Goal: Communication & Community: Answer question/provide support

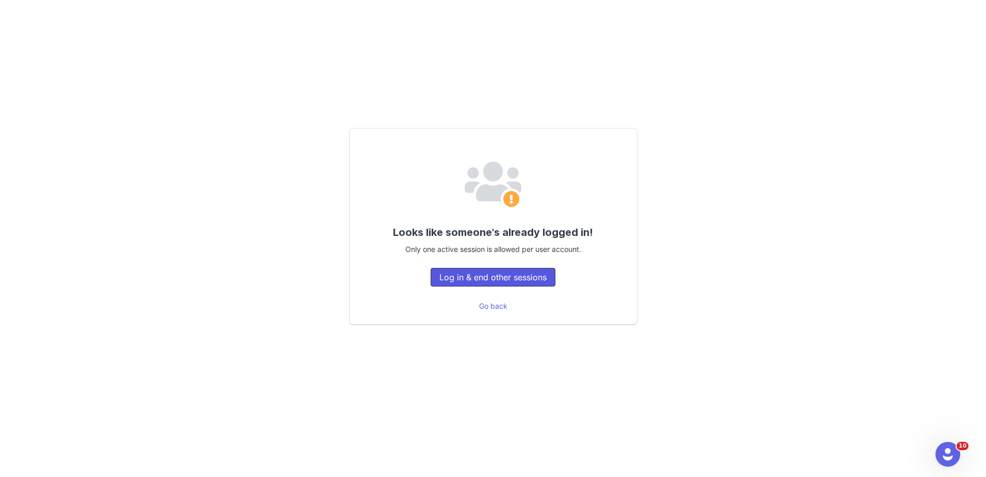
click at [496, 268] on button "Log in & end other sessions" at bounding box center [493, 277] width 125 height 19
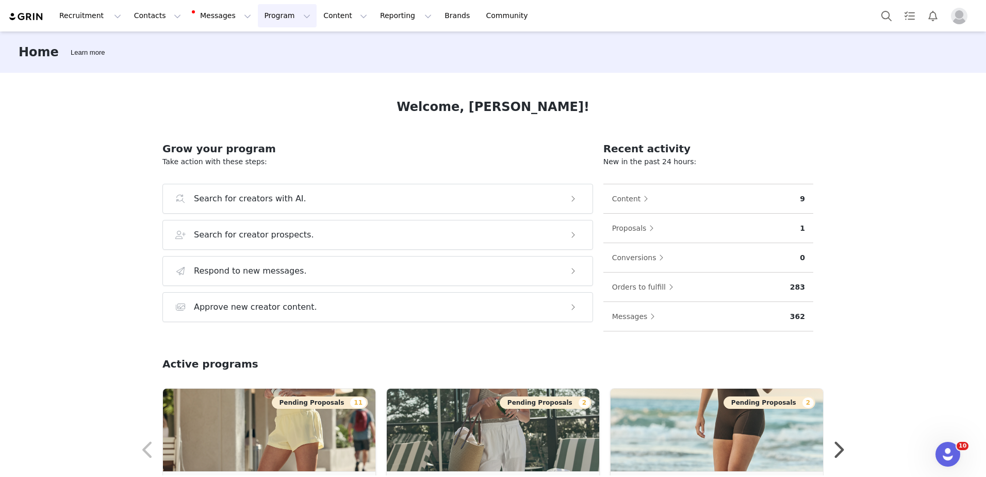
click at [258, 18] on button "Program Program" at bounding box center [287, 15] width 59 height 23
click at [267, 48] on p "Activations" at bounding box center [261, 45] width 40 height 11
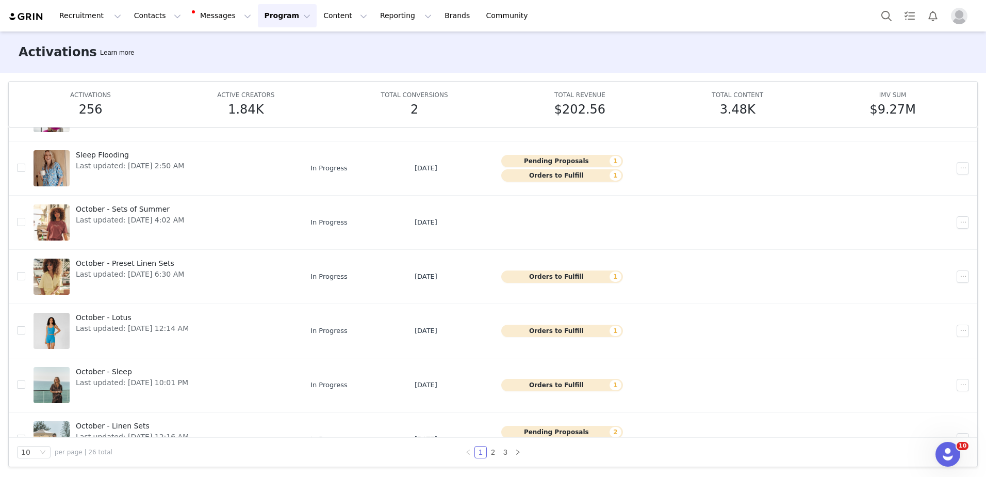
scroll to position [244, 0]
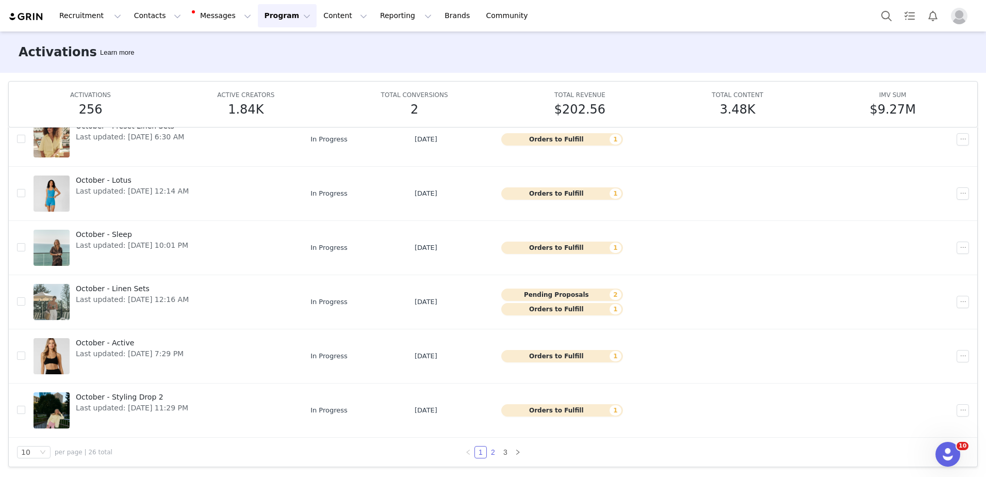
click at [487, 454] on link "2" at bounding box center [492, 451] width 11 height 11
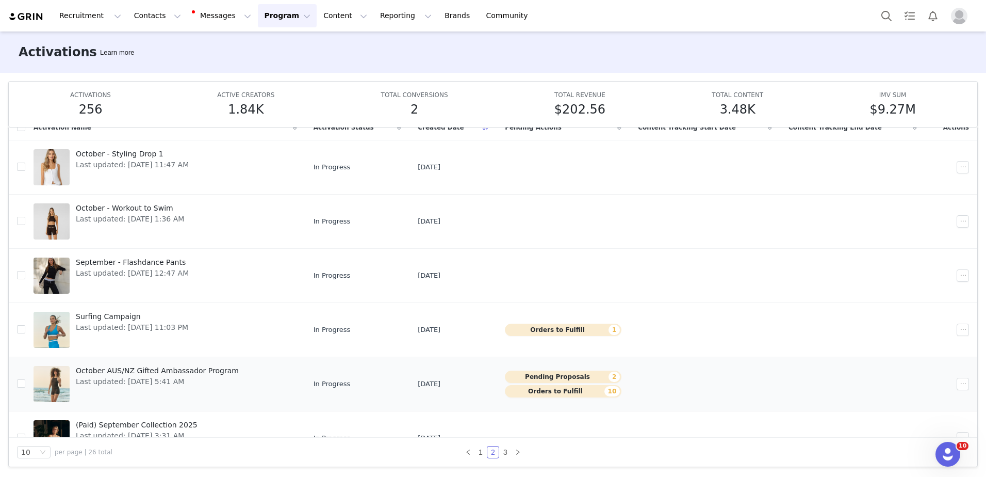
click at [190, 368] on span "October AUS/NZ Gifted Ambassador Program" at bounding box center [157, 370] width 163 height 11
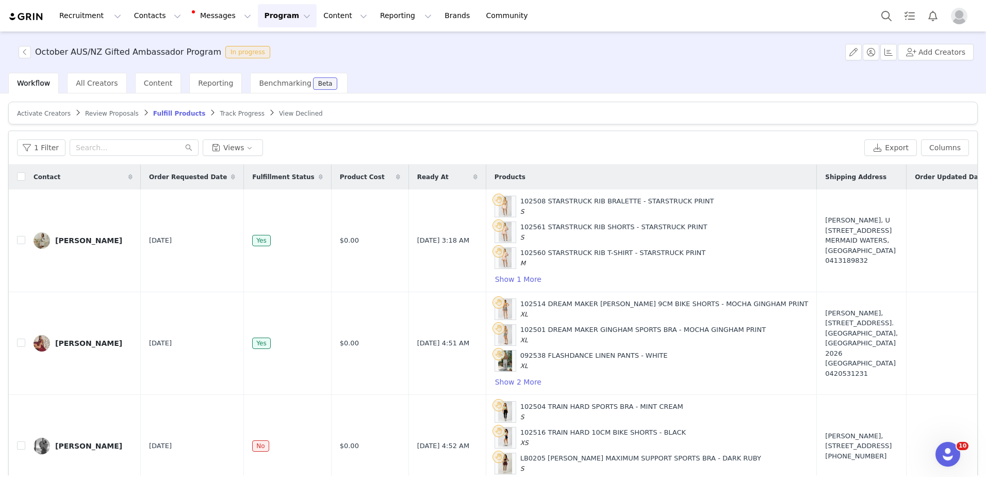
click at [716, 79] on div "Workflow All Creators Content Reporting Benchmarking Beta" at bounding box center [497, 83] width 978 height 21
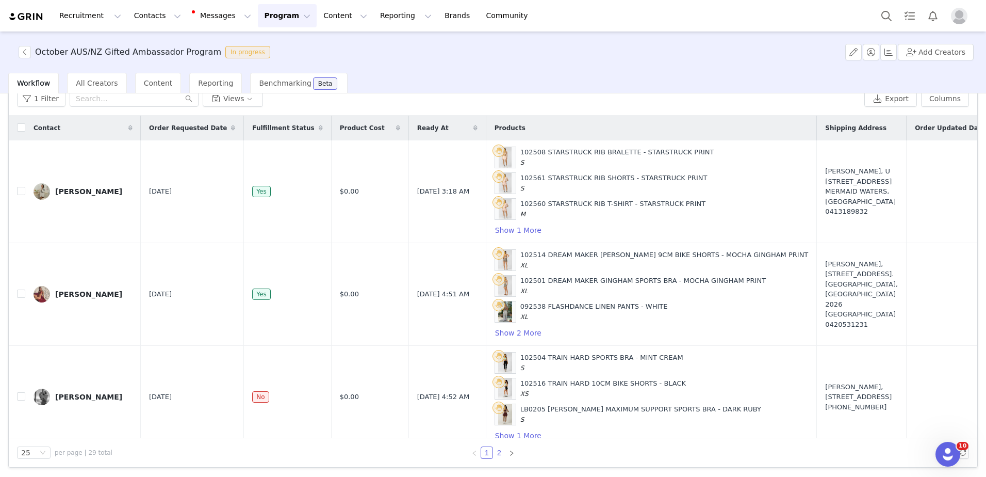
click at [495, 453] on link "2" at bounding box center [499, 452] width 11 height 11
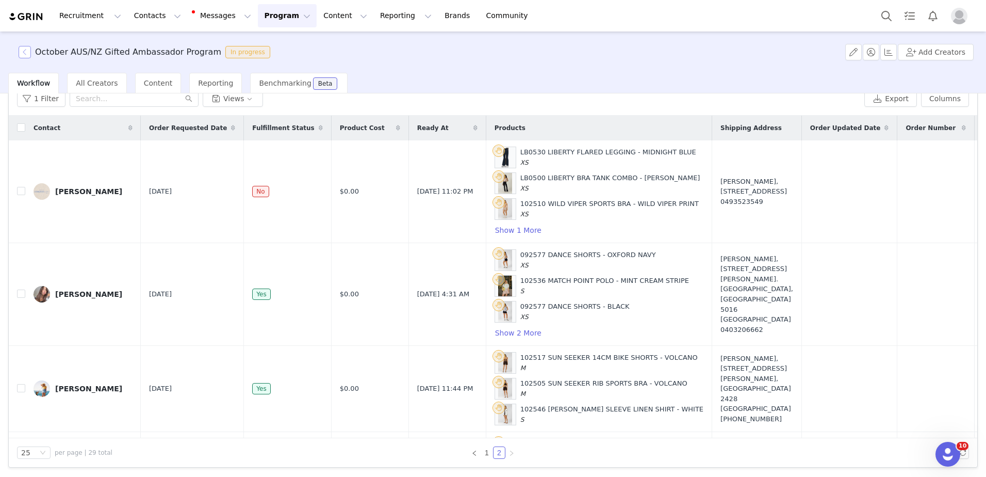
click at [26, 53] on button "button" at bounding box center [25, 52] width 12 height 12
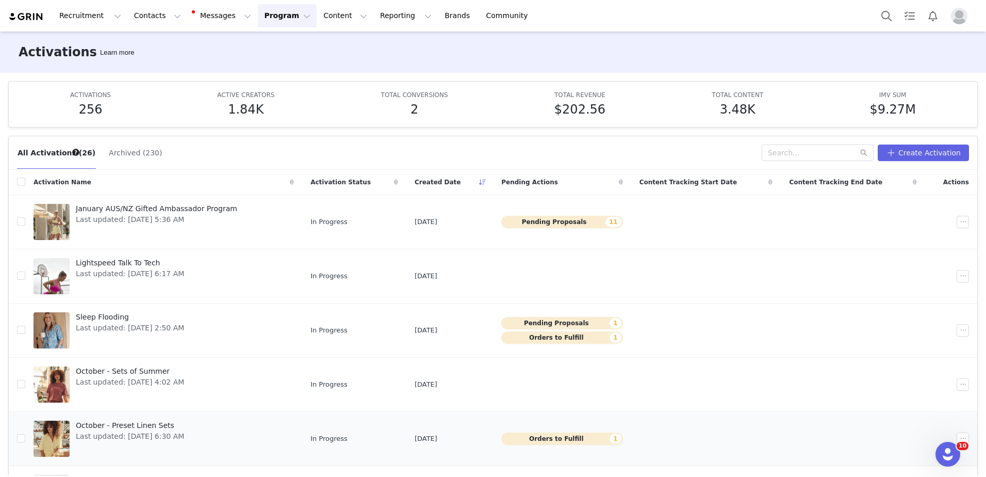
click at [107, 424] on span "October - Preset Linen Sets" at bounding box center [130, 425] width 108 height 11
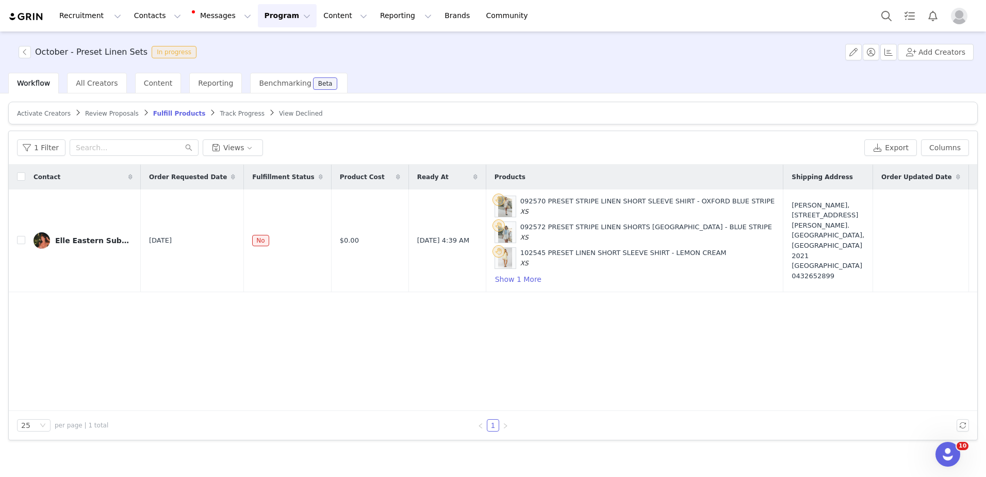
click at [730, 159] on div "1 Filter Views Export Columns" at bounding box center [493, 148] width 969 height 34
click at [113, 240] on div "Elle Eastern Suburbs Mum" at bounding box center [93, 240] width 77 height 8
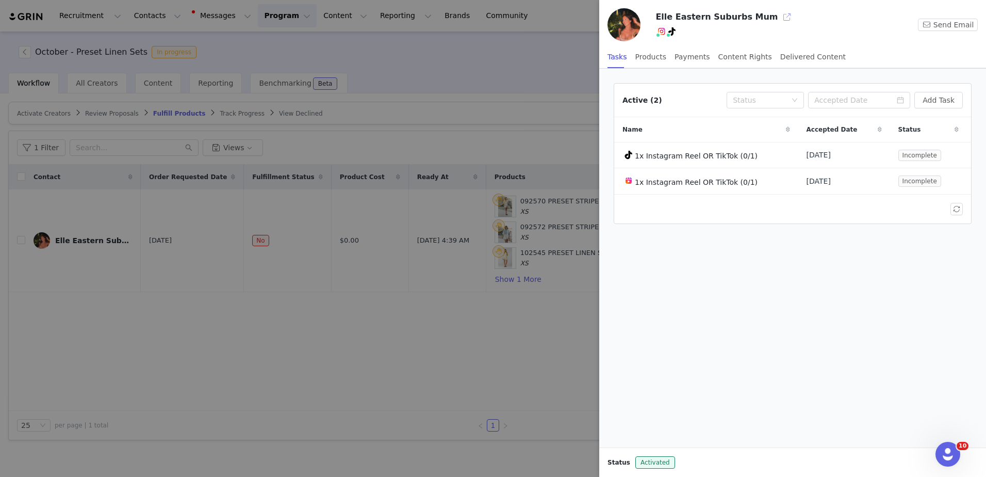
click at [779, 23] on button "button" at bounding box center [787, 17] width 17 height 17
click at [665, 56] on link "@elle_easternsuburbsmum" at bounding box center [701, 54] width 99 height 8
click at [394, 113] on div at bounding box center [493, 238] width 986 height 477
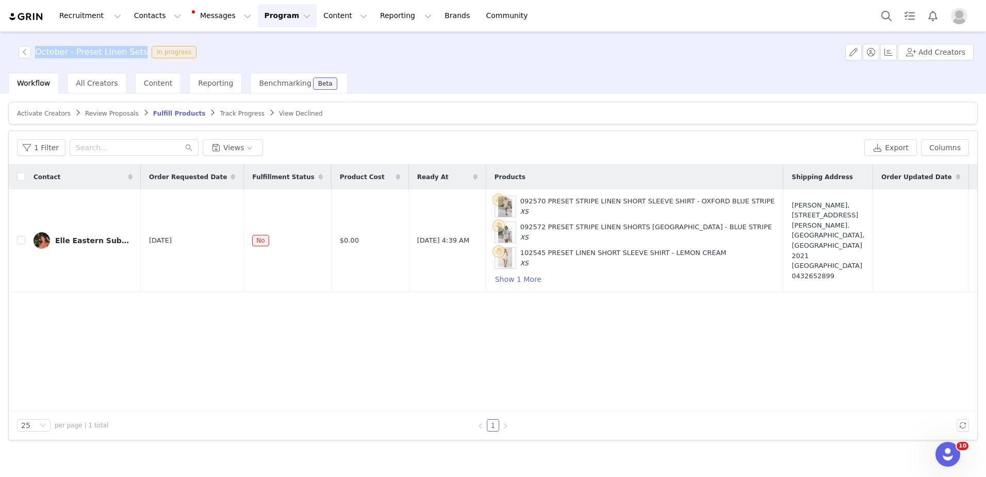
drag, startPoint x: 36, startPoint y: 56, endPoint x: 133, endPoint y: 57, distance: 96.5
click at [133, 57] on h3 "October - Preset Linen Sets" at bounding box center [91, 52] width 112 height 12
copy h3 "October - Preset Linen Sets"
click at [84, 236] on div "Elle Eastern Suburbs Mum" at bounding box center [93, 240] width 77 height 8
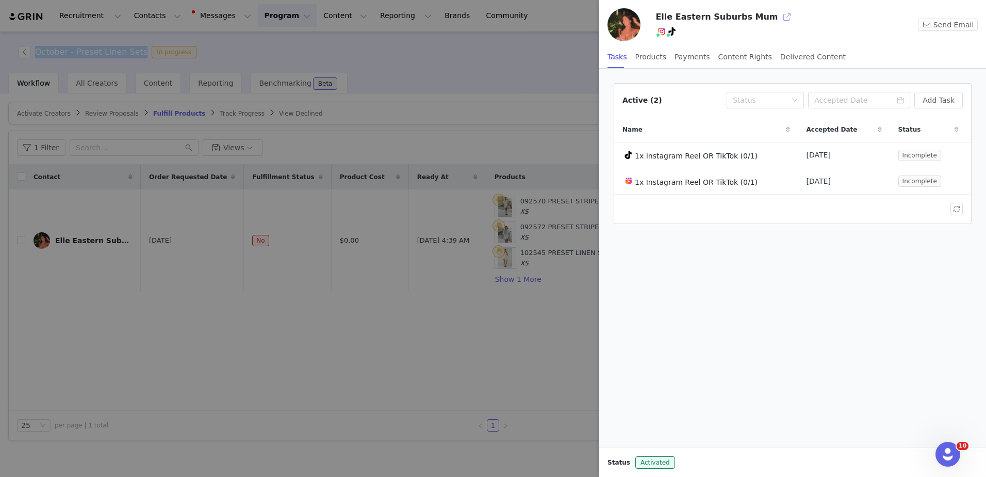
click at [779, 19] on button "button" at bounding box center [787, 17] width 17 height 17
drag, startPoint x: 512, startPoint y: 82, endPoint x: 518, endPoint y: 84, distance: 6.4
click at [518, 84] on div at bounding box center [493, 238] width 986 height 477
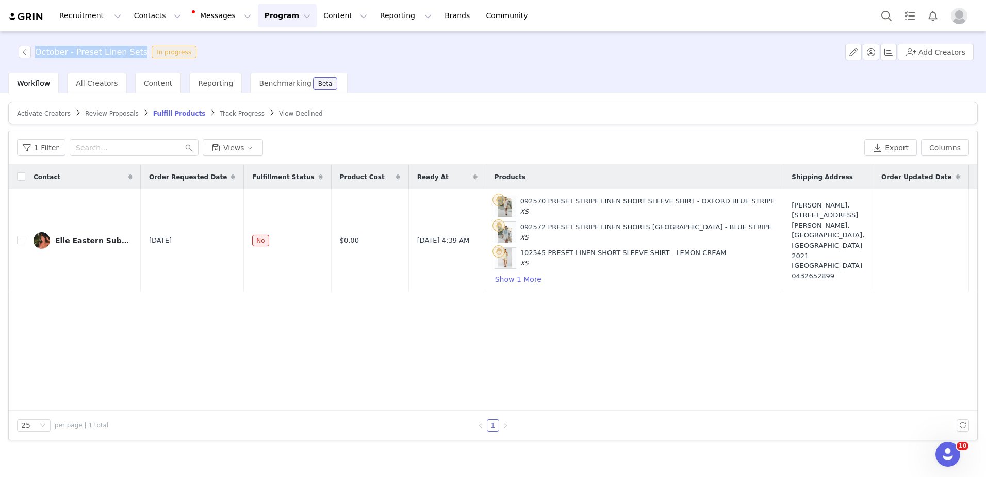
drag, startPoint x: 36, startPoint y: 49, endPoint x: 133, endPoint y: 52, distance: 97.0
click at [133, 52] on h3 "October - Preset Linen Sets" at bounding box center [91, 52] width 112 height 12
copy h3 "October - Preset Linen Sets"
drag, startPoint x: 734, startPoint y: 214, endPoint x: 775, endPoint y: 216, distance: 40.8
click at [783, 216] on td "Elle Salagaras, 11 Underwood Street. Paddington, New South Wales 2021 Australia…" at bounding box center [828, 240] width 90 height 103
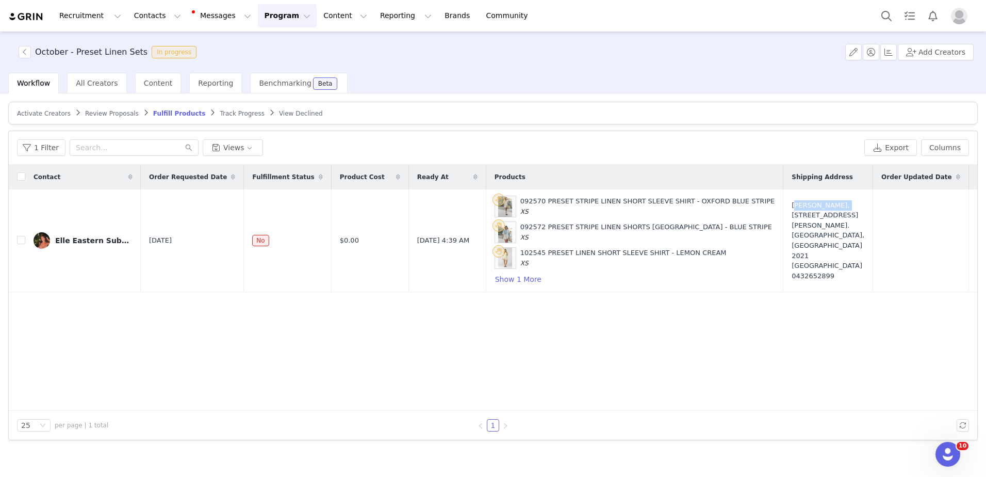
copy div "Elle Salagaras"
click at [512, 278] on button "Show 1 More" at bounding box center [518, 279] width 47 height 12
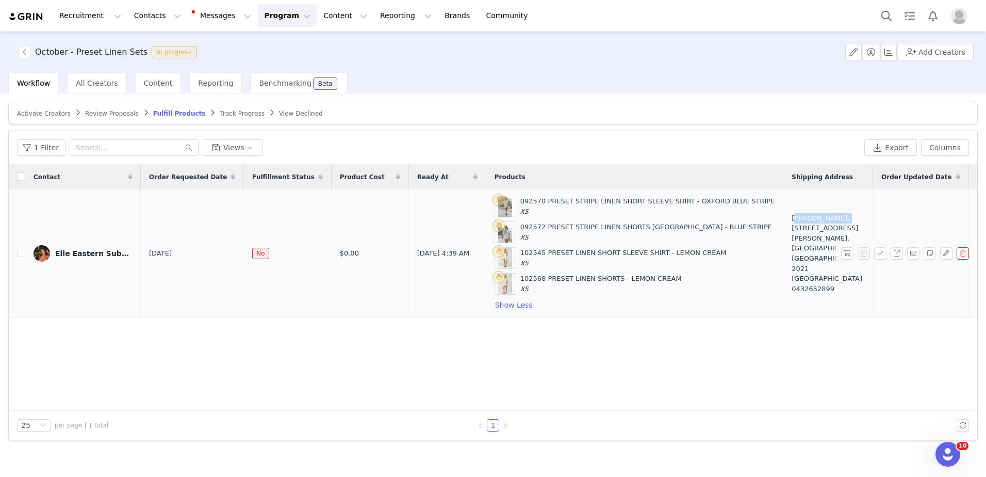
click at [783, 194] on td "Elle Salagaras, 11 Underwood Street. Paddington, New South Wales 2021 Australia…" at bounding box center [828, 253] width 90 height 128
drag, startPoint x: 732, startPoint y: 226, endPoint x: 785, endPoint y: 275, distance: 71.9
click at [785, 275] on td "Elle Salagaras, 11 Underwood Street. Paddington, New South Wales 2021 Australia…" at bounding box center [828, 253] width 90 height 128
copy div "Elle Salagaras, 11 Underwood Street. Paddington, New South Wales 2021 Australia…"
drag, startPoint x: 495, startPoint y: 199, endPoint x: 538, endPoint y: 289, distance: 100.3
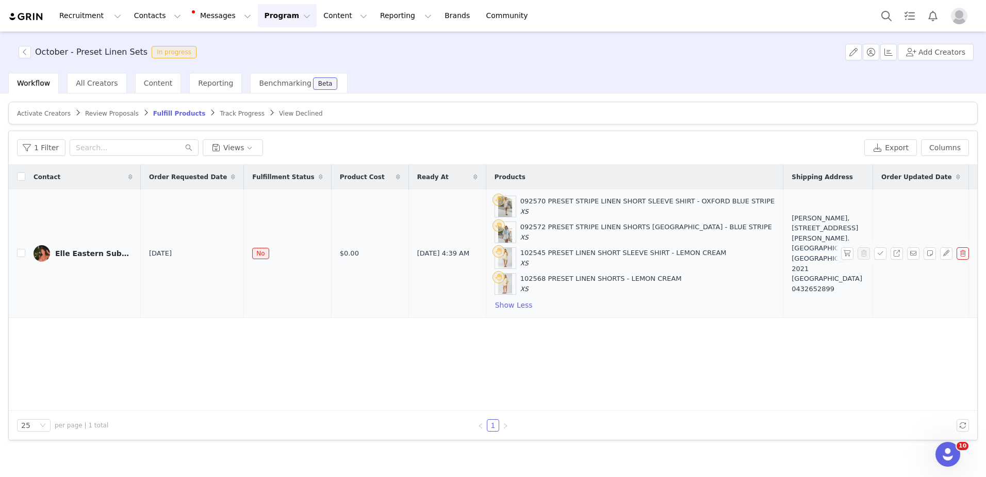
click at [538, 289] on div "092570 PRESET STRIPE LINEN SHORT SLEEVE SHIRT - OXFORD BLUE STRIPE XS 092572 PR…" at bounding box center [635, 253] width 281 height 116
copy div "092570 PRESET STRIPE LINEN SHORT SLEEVE SHIRT - OXFORD BLUE STRIPE XS 092572 PR…"
click at [879, 255] on button "button" at bounding box center [880, 253] width 12 height 12
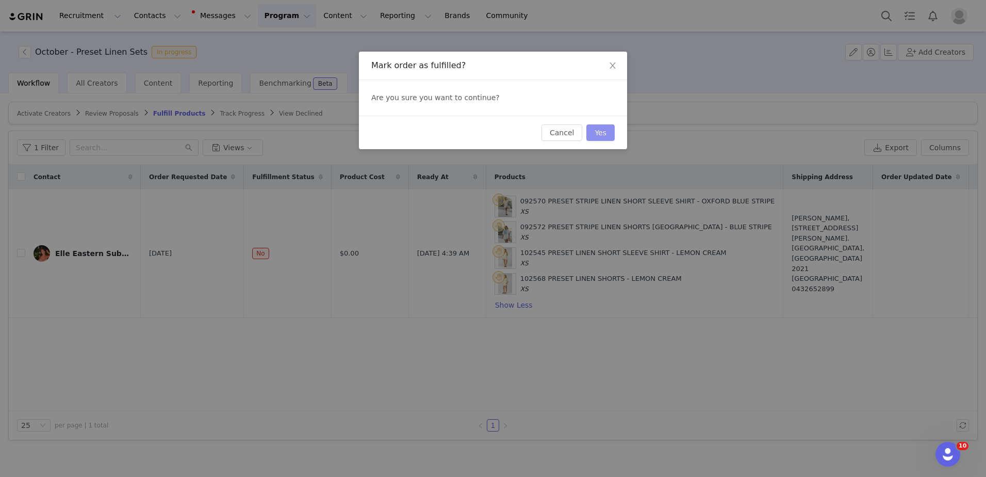
click at [608, 138] on button "Yes" at bounding box center [600, 132] width 28 height 17
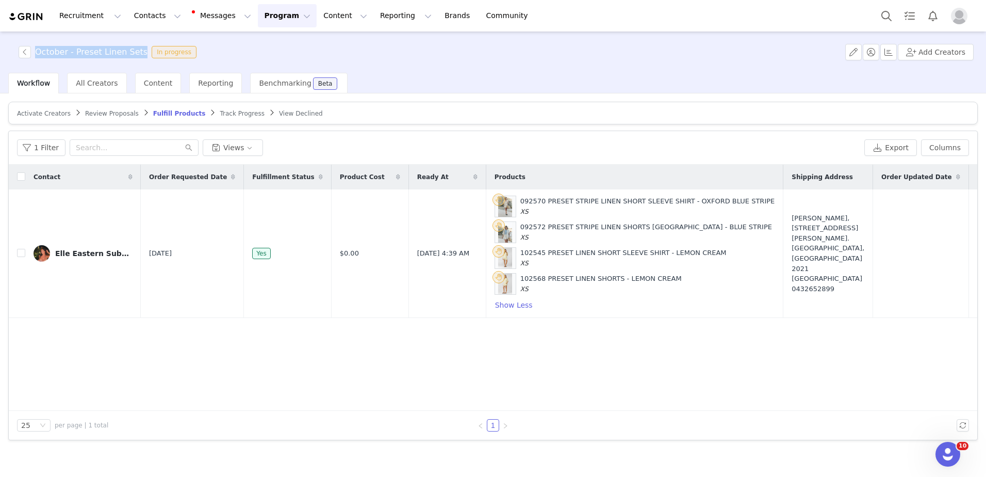
drag, startPoint x: 37, startPoint y: 54, endPoint x: 134, endPoint y: 52, distance: 97.0
click at [134, 52] on span "October - Preset Linen Sets In progress" at bounding box center [110, 52] width 182 height 12
copy h3 "October - Preset Linen Sets"
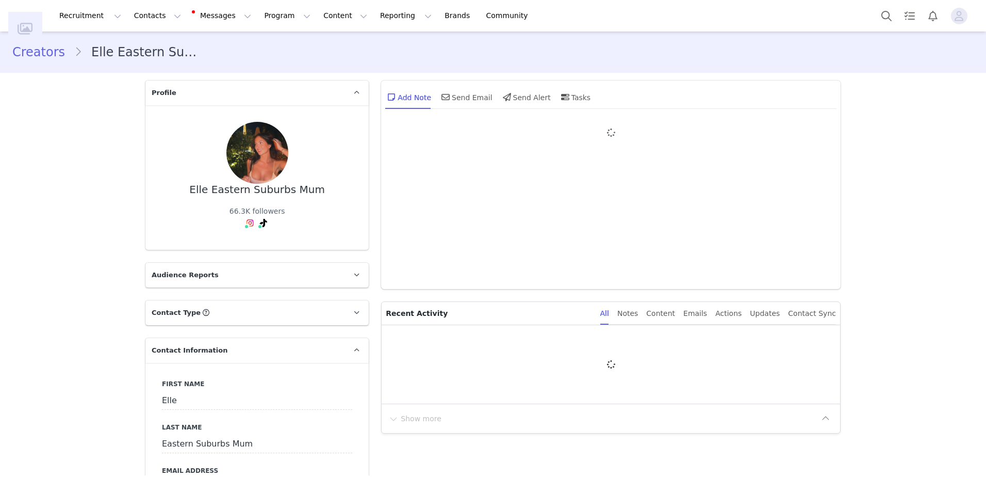
type input "+1 ([GEOGRAPHIC_DATA])"
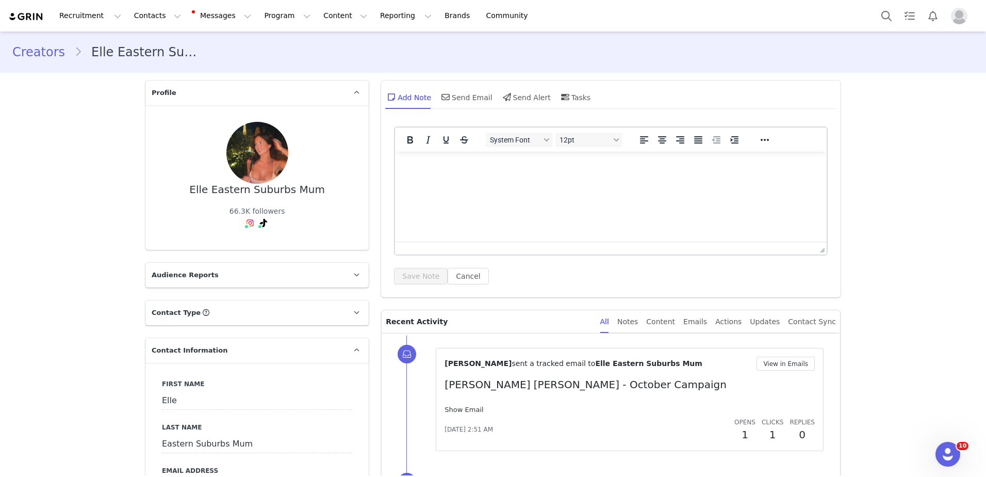
click at [445, 411] on link "Show Email" at bounding box center [464, 409] width 39 height 8
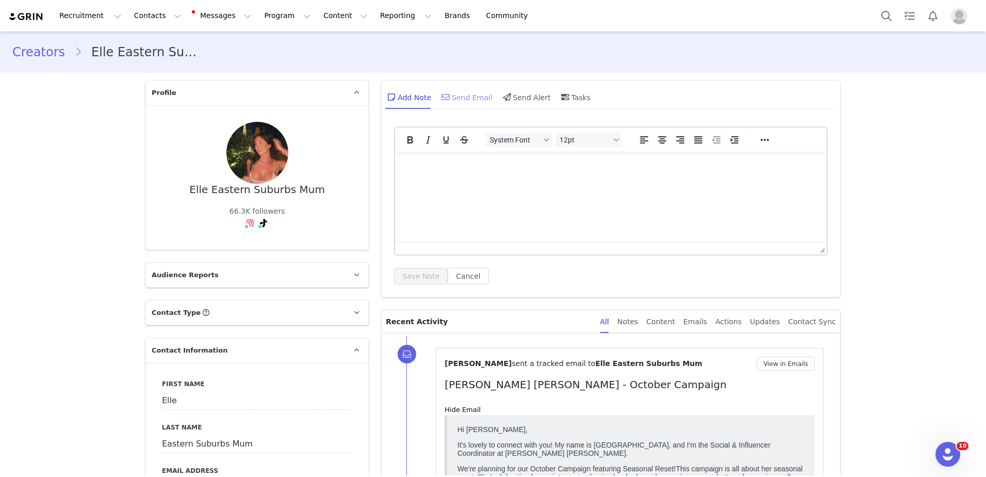
click at [449, 100] on div "Send Email" at bounding box center [465, 97] width 53 height 25
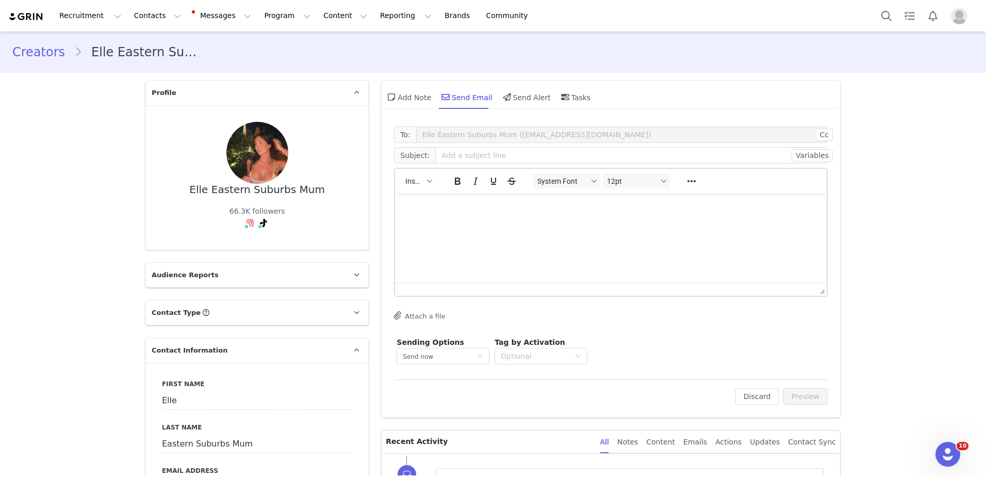
click at [689, 92] on div "Add Note Send Email Send Alert Tasks" at bounding box center [610, 97] width 451 height 25
click at [423, 186] on button "Insert" at bounding box center [418, 181] width 35 height 14
click at [434, 198] on div "Insert Template" at bounding box center [452, 199] width 93 height 12
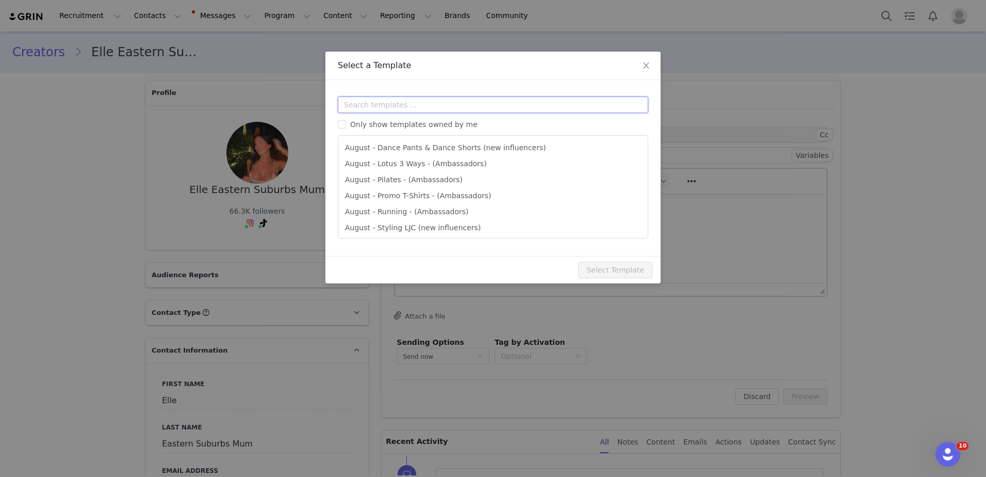
click at [442, 105] on input "text" at bounding box center [493, 104] width 311 height 17
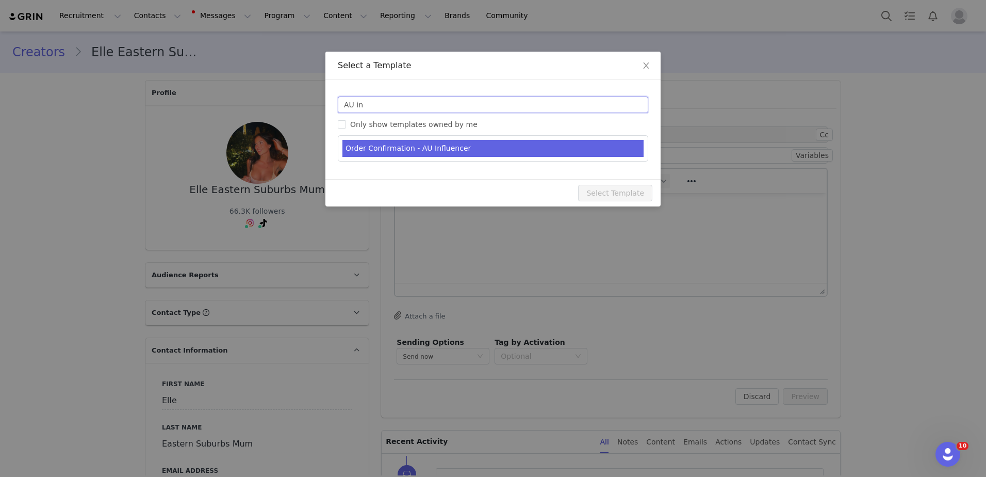
type input "AU in"
type input "Lorna Jane Order Confirmation"
click at [429, 141] on li "Order Confirmation - AU Influencer" at bounding box center [492, 148] width 301 height 17
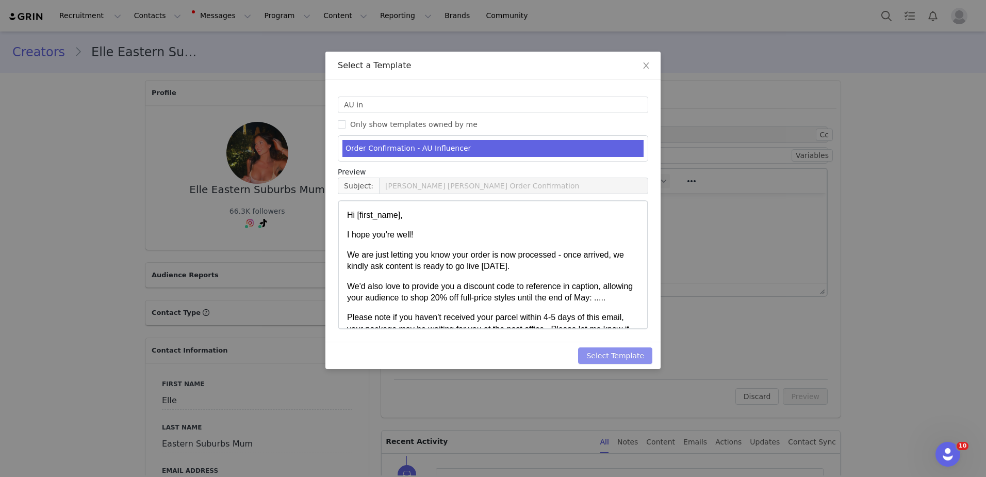
click at [593, 359] on button "Select Template" at bounding box center [615, 355] width 74 height 17
type input "Lorna Jane Order Confirmation"
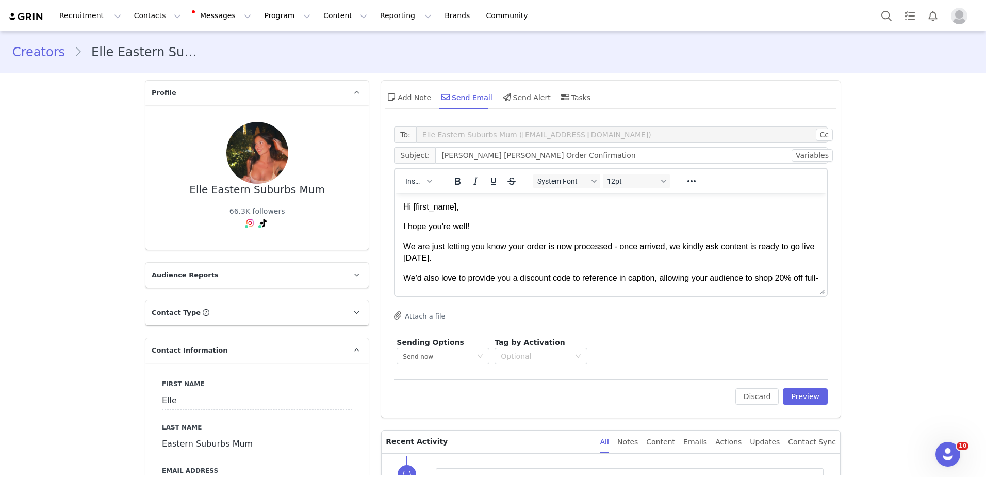
click at [539, 228] on p "I hope you're well!" at bounding box center [610, 226] width 415 height 11
click at [480, 238] on body "Hi First Name ﻿ , I hope you're well! We are just letting you know your order i…" at bounding box center [610, 293] width 415 height 185
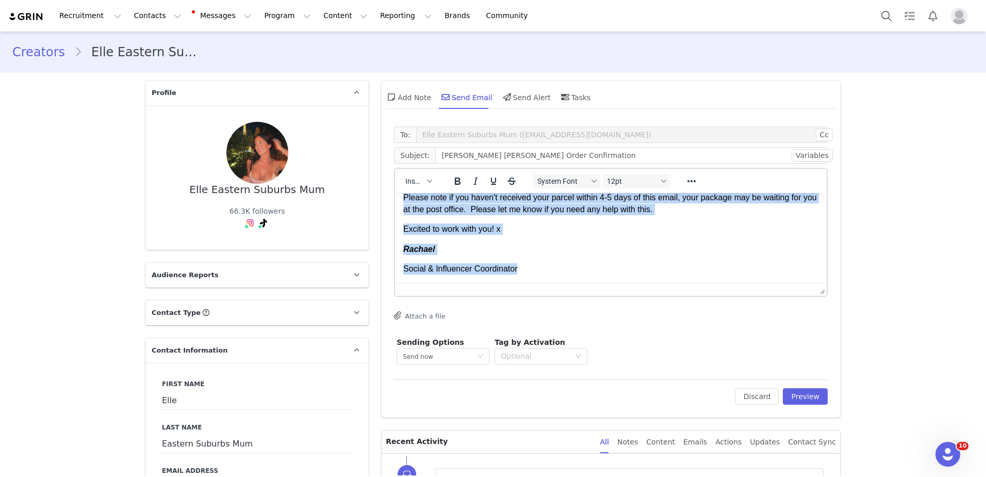
drag, startPoint x: 406, startPoint y: 250, endPoint x: 683, endPoint y: 320, distance: 285.7
click at [683, 283] on html "Hi First Name , I hope you're well! We are just letting you know your order is …" at bounding box center [611, 181] width 432 height 201
paste body "Rich Text Area. Press ALT-0 for help."
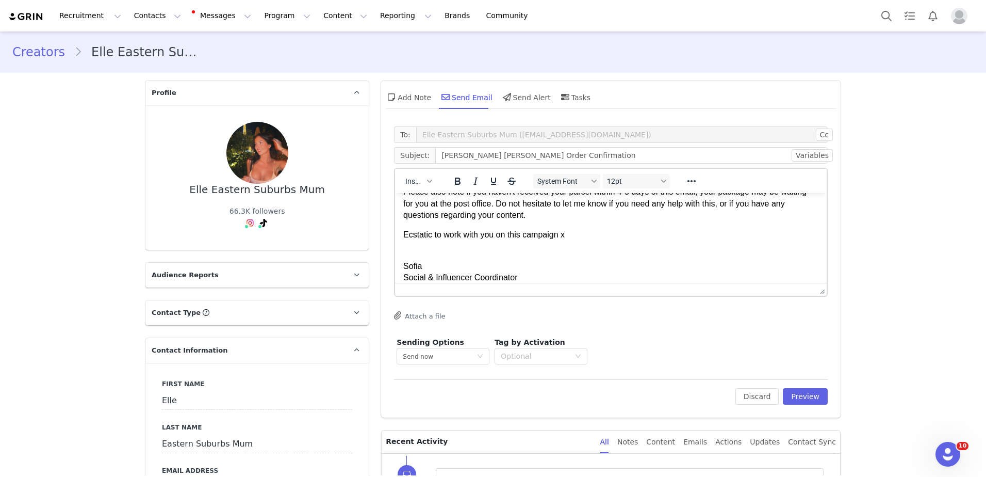
scroll to position [150, 0]
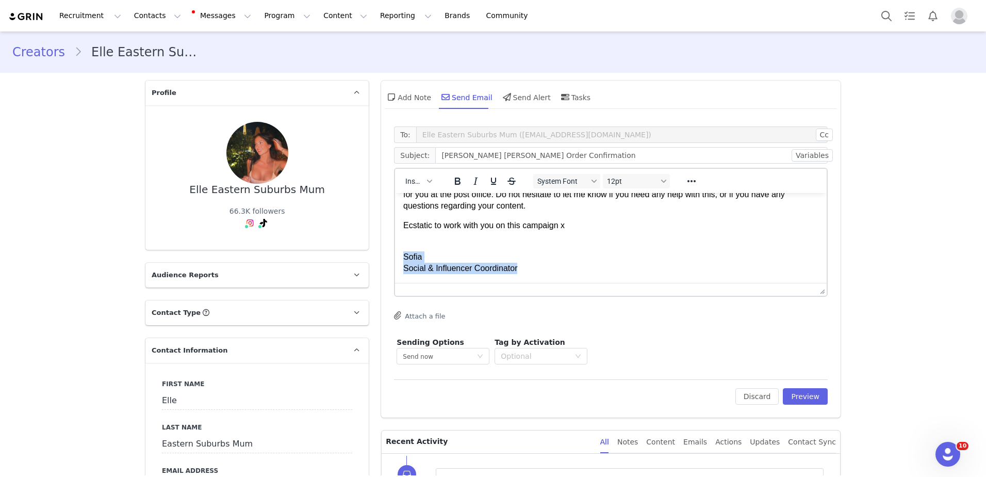
drag, startPoint x: 524, startPoint y: 278, endPoint x: 393, endPoint y: 257, distance: 132.6
click at [395, 257] on html "Hi First Name , I hope you're well! We are just letting you know your orders fo…" at bounding box center [611, 162] width 432 height 239
drag, startPoint x: 535, startPoint y: 281, endPoint x: 390, endPoint y: 260, distance: 147.0
click at [395, 260] on html "Hi First Name , I hope you're well! We are just letting you know your orders fo…" at bounding box center [611, 162] width 432 height 239
click at [431, 254] on p "Sofia Social & Influencer Coordinator" at bounding box center [610, 257] width 415 height 35
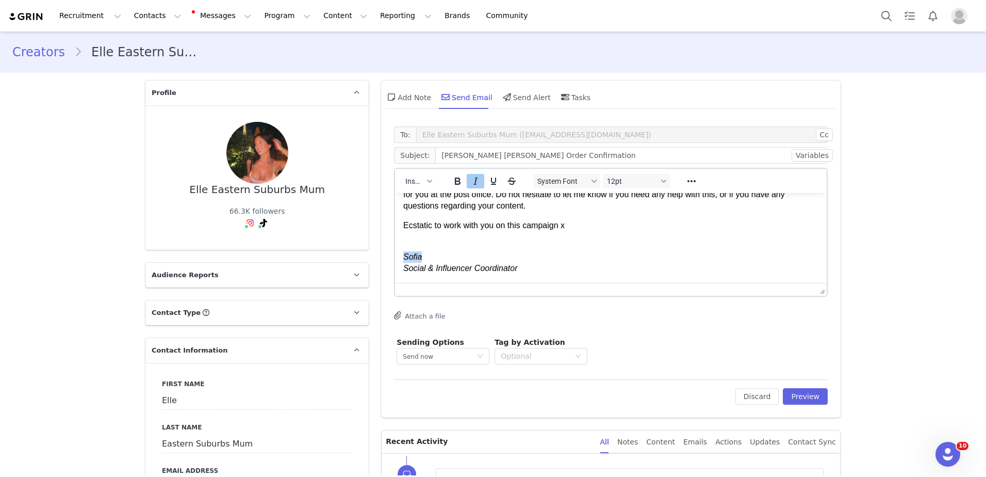
drag, startPoint x: 427, startPoint y: 255, endPoint x: 388, endPoint y: 261, distance: 38.7
click at [395, 261] on html "Hi First Name , I hope you're well! We are just letting you know your orders fo…" at bounding box center [611, 162] width 432 height 239
click at [509, 240] on p "Sofia Social & Influencer Coordinator" at bounding box center [610, 257] width 415 height 35
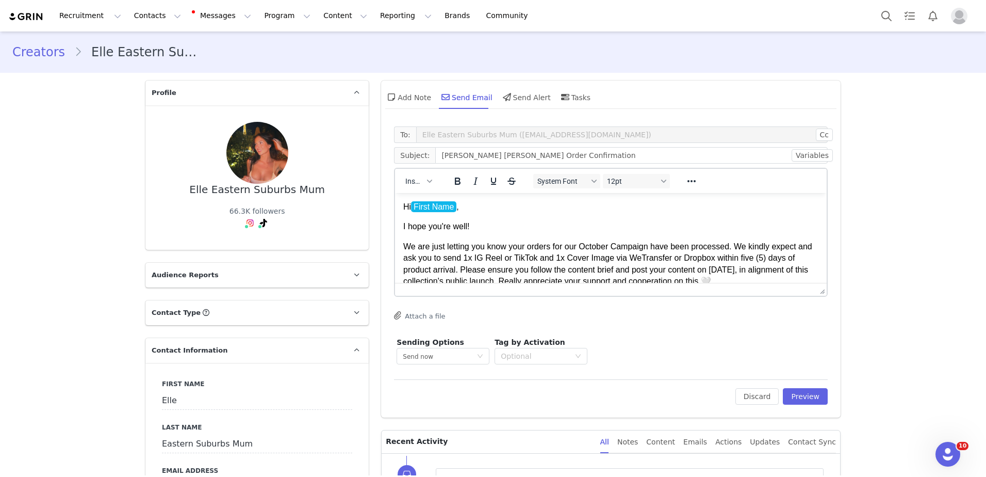
click at [611, 249] on p "We are just letting you know your orders for our October Campaign have been pro…" at bounding box center [610, 264] width 415 height 46
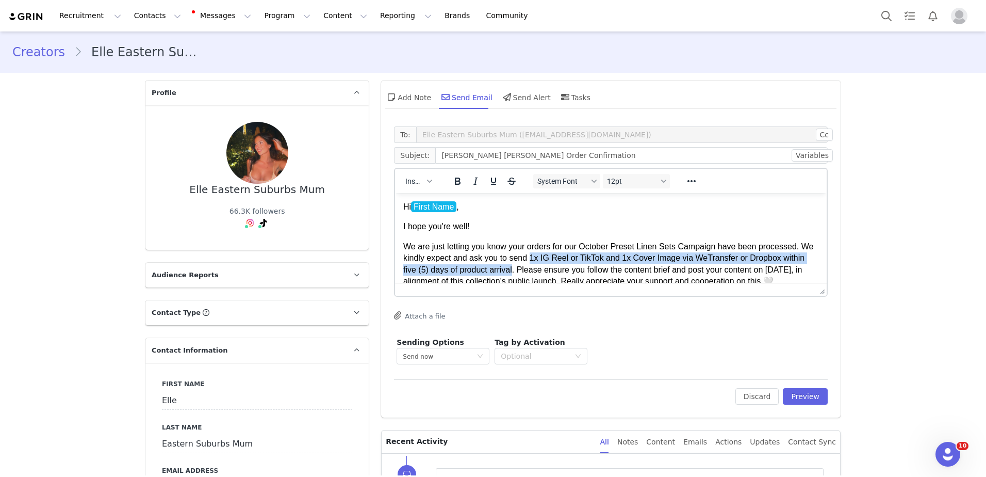
drag, startPoint x: 529, startPoint y: 258, endPoint x: 512, endPoint y: 268, distance: 19.6
click at [512, 268] on p "We are just letting you know your orders for our October Preset Linen Sets Camp…" at bounding box center [610, 264] width 415 height 46
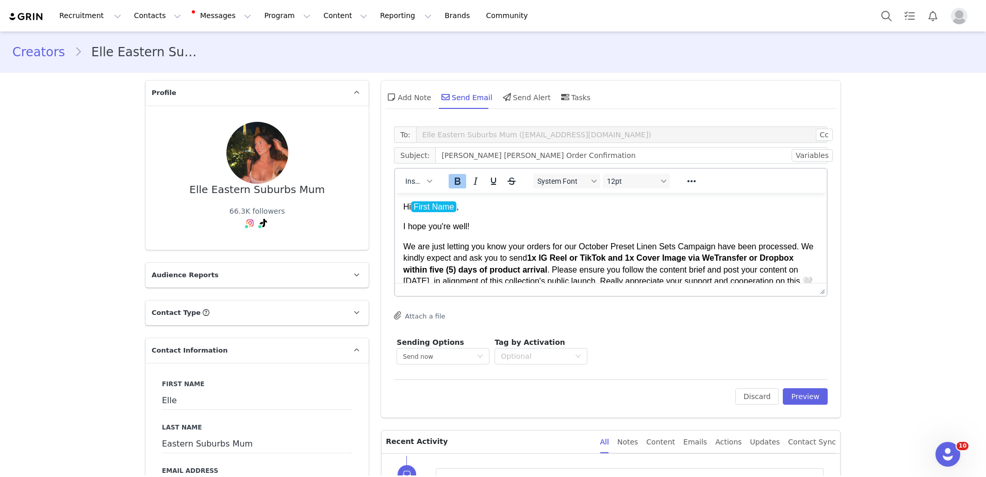
click at [512, 268] on strong "1x IG Reel or TikTok and 1x Cover Image via WeTransfer or Dropbox within five (…" at bounding box center [598, 263] width 390 height 20
click at [554, 236] on body "Hi First Name , I hope you're well! We are just letting you know your orders fo…" at bounding box center [610, 312] width 415 height 223
click at [632, 268] on p "We are just letting you know your orders for our October Preset Linen Sets Camp…" at bounding box center [610, 264] width 415 height 46
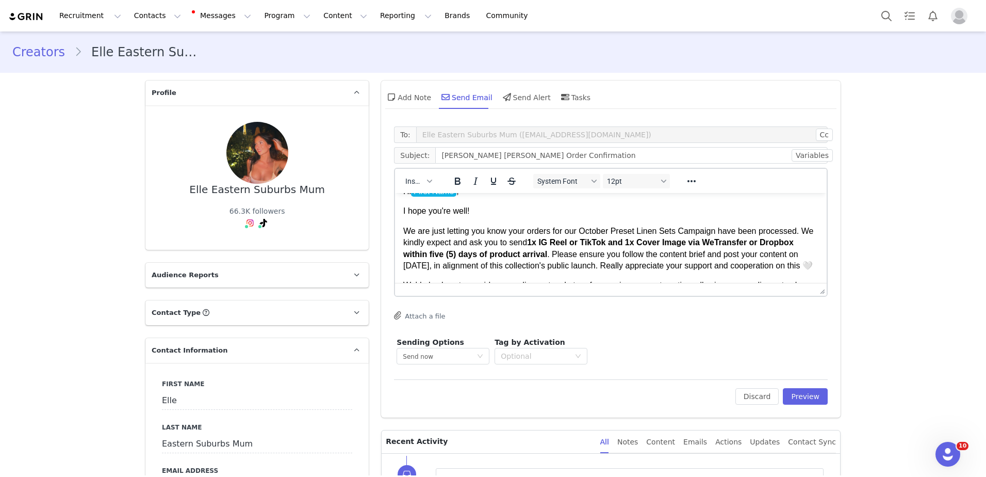
scroll to position [35, 0]
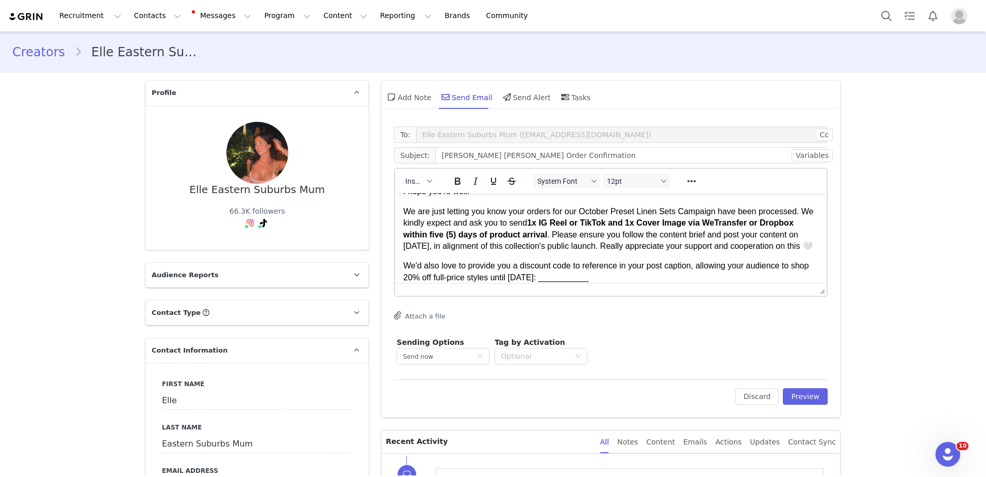
drag, startPoint x: 612, startPoint y: 254, endPoint x: 556, endPoint y: 236, distance: 59.0
click at [556, 236] on p "We are just letting you know your orders for our October Preset Linen Sets Camp…" at bounding box center [610, 229] width 415 height 46
click at [607, 247] on p "We are just letting you know your orders for our October Preset Linen Sets Camp…" at bounding box center [610, 229] width 415 height 46
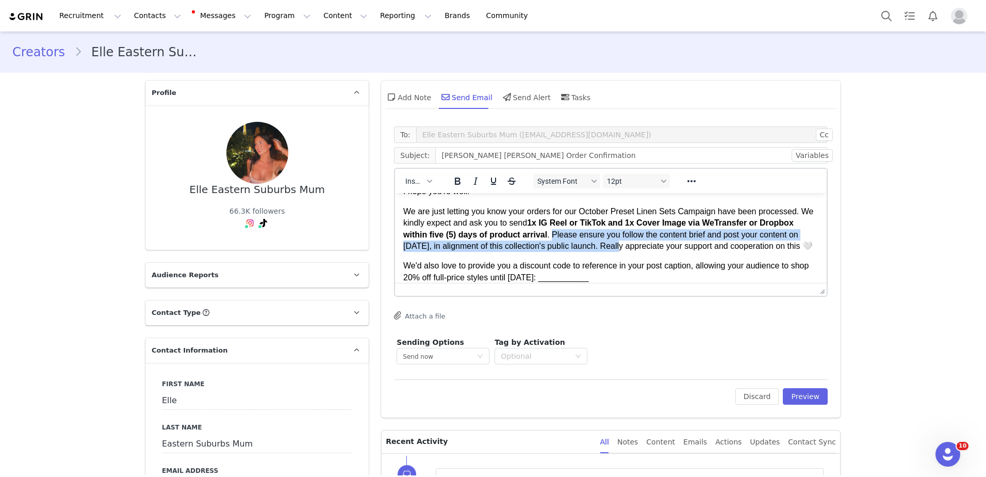
drag, startPoint x: 624, startPoint y: 243, endPoint x: 552, endPoint y: 233, distance: 72.4
click at [552, 233] on p "We are just letting you know your orders for our October Preset Linen Sets Camp…" at bounding box center [610, 229] width 415 height 46
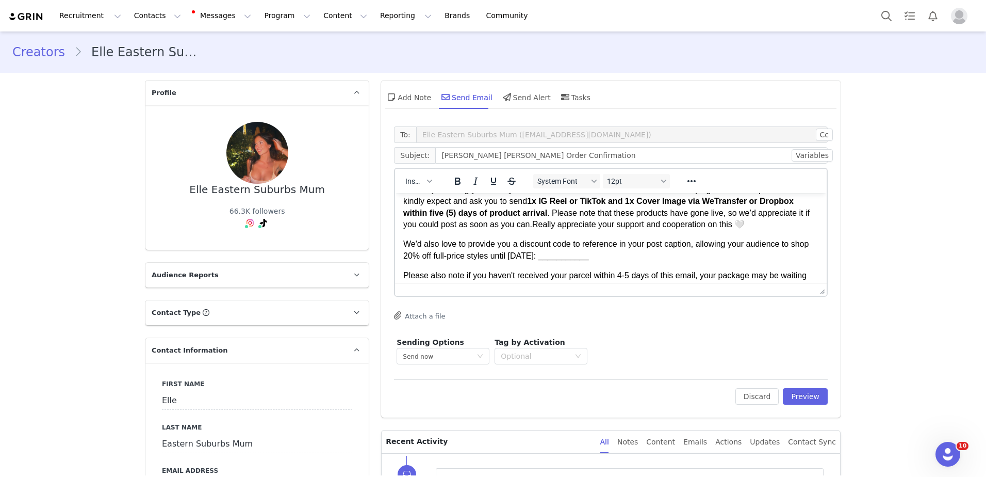
scroll to position [60, 0]
drag, startPoint x: 632, startPoint y: 274, endPoint x: 583, endPoint y: 249, distance: 55.1
click at [583, 249] on p "We'd also love to provide you a discount code to reference in your post caption…" at bounding box center [610, 246] width 415 height 23
drag, startPoint x: 618, startPoint y: 252, endPoint x: 584, endPoint y: 255, distance: 34.7
click at [584, 255] on p "We'd also love to provide you a discount code to reference in your post caption…" at bounding box center [610, 246] width 415 height 23
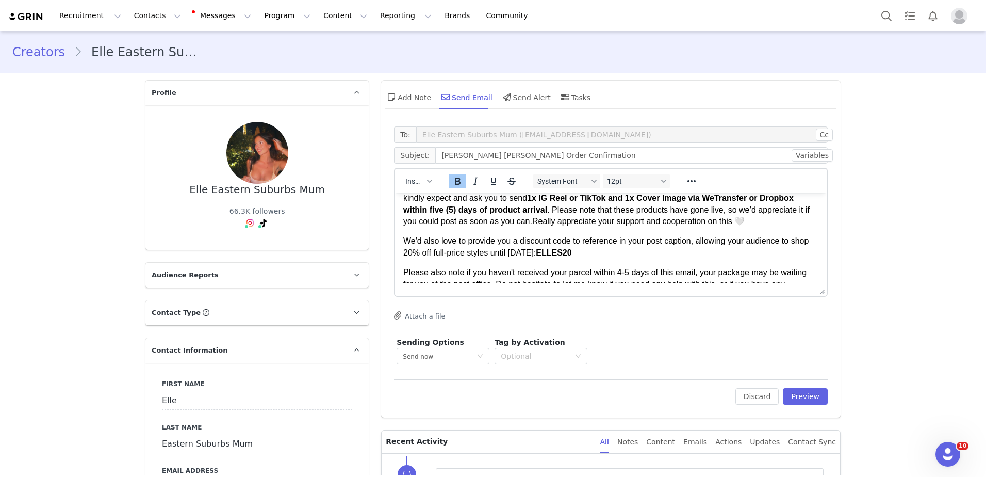
click at [572, 255] on strong "ELLES20" at bounding box center [554, 252] width 36 height 9
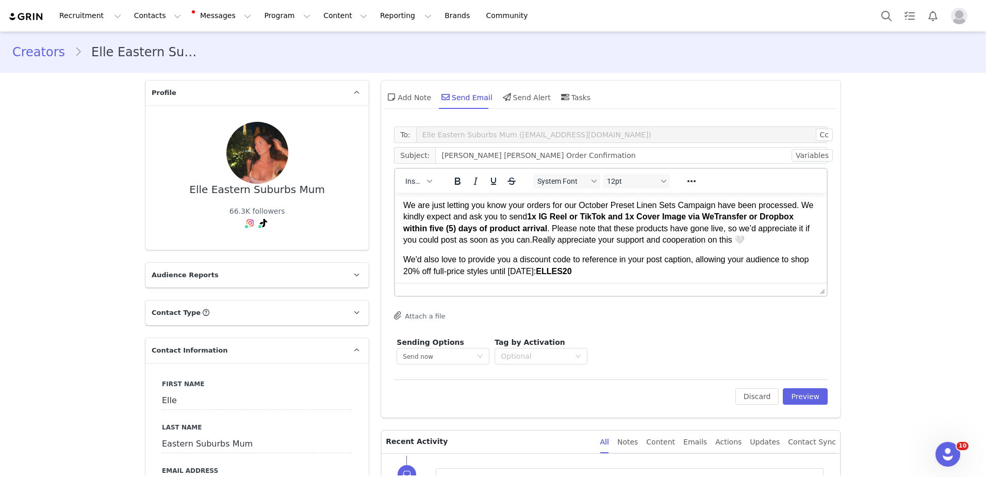
scroll to position [0, 0]
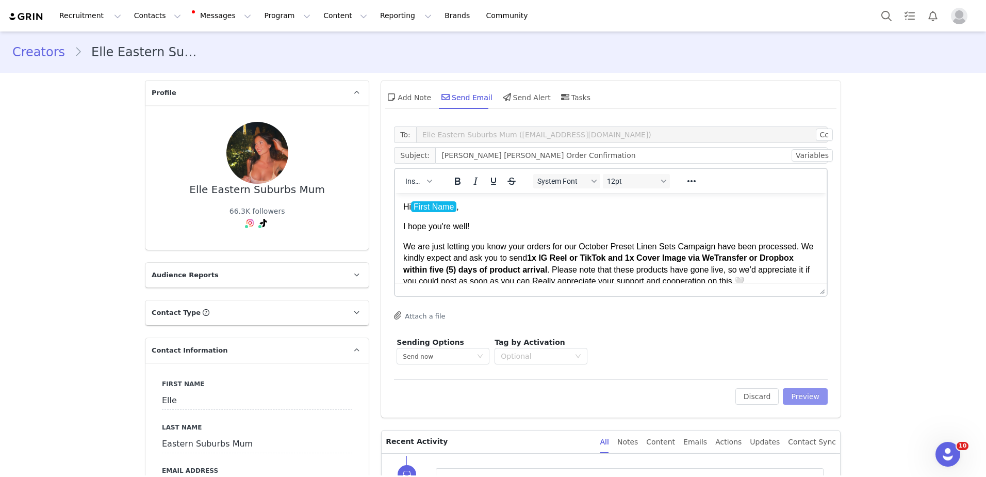
click at [798, 401] on button "Preview" at bounding box center [805, 396] width 45 height 17
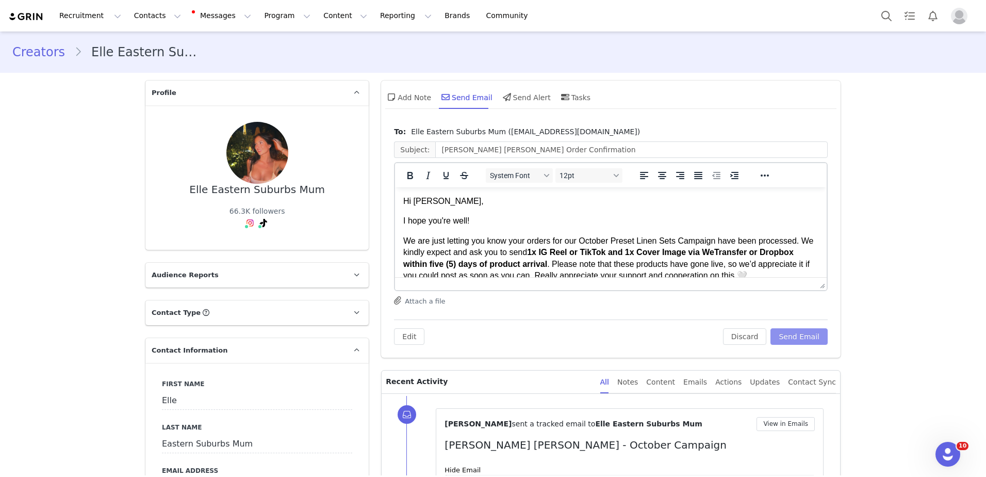
click at [806, 333] on button "Send Email" at bounding box center [799, 336] width 57 height 17
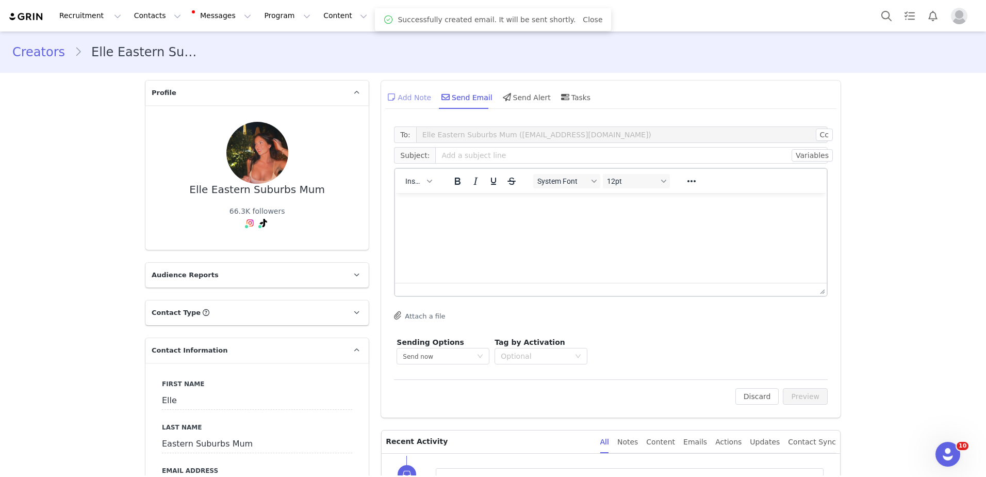
click at [398, 93] on div "Add Note" at bounding box center [408, 97] width 46 height 25
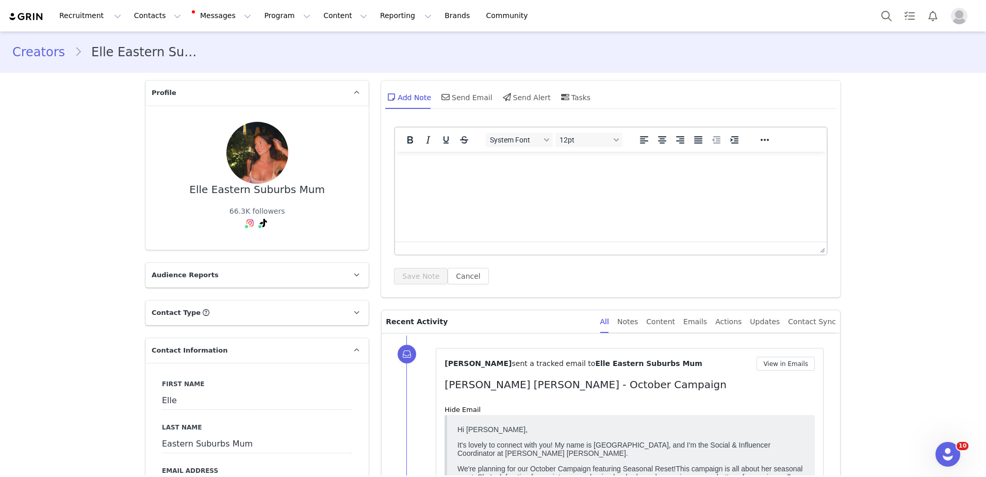
click at [557, 179] on html at bounding box center [611, 166] width 432 height 28
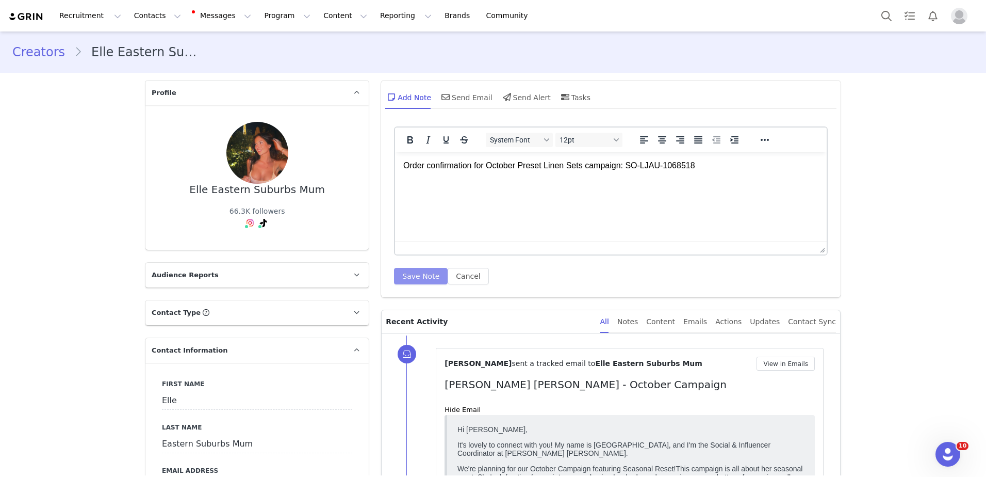
click at [417, 279] on button "Save Note" at bounding box center [421, 276] width 54 height 17
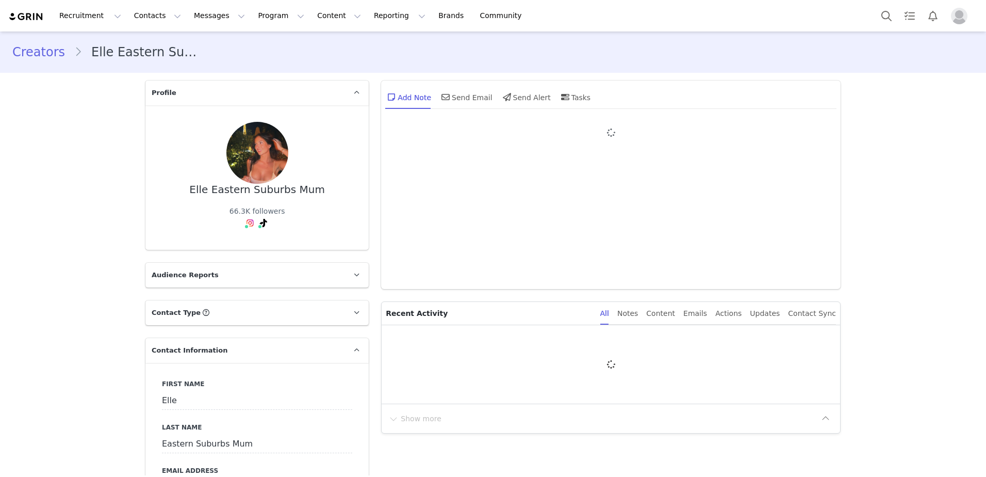
type input "+1 ([GEOGRAPHIC_DATA])"
